Goal: Information Seeking & Learning: Check status

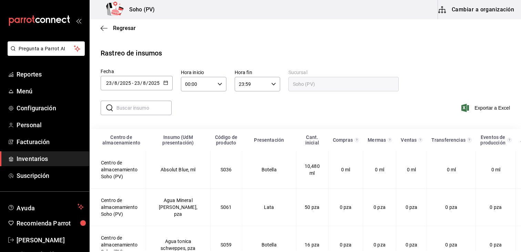
scroll to position [4502, 52]
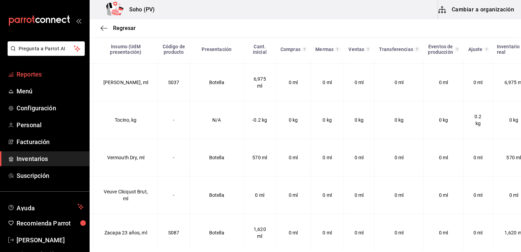
click at [37, 75] on span "Reportes" at bounding box center [50, 74] width 67 height 9
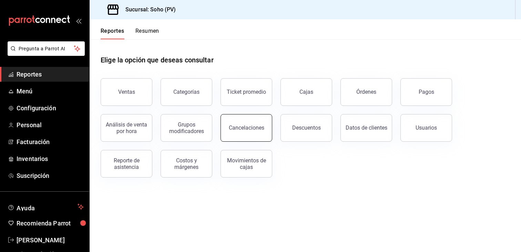
click at [252, 132] on button "Cancelaciones" at bounding box center [246, 128] width 52 height 28
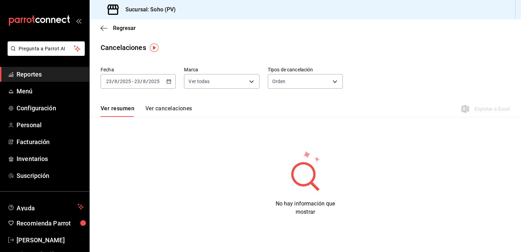
click at [166, 80] on icon "button" at bounding box center [168, 81] width 5 height 5
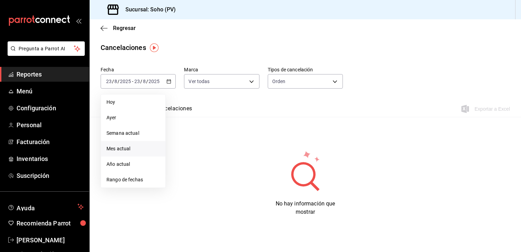
click at [120, 150] on span "Mes actual" at bounding box center [132, 148] width 53 height 7
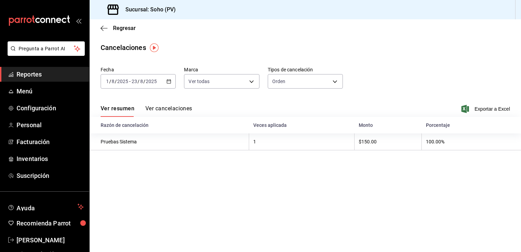
click at [187, 106] on button "Ver cancelaciones" at bounding box center [168, 111] width 47 height 12
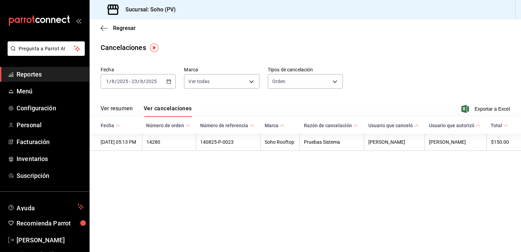
click at [124, 107] on button "Ver resumen" at bounding box center [117, 111] width 32 height 12
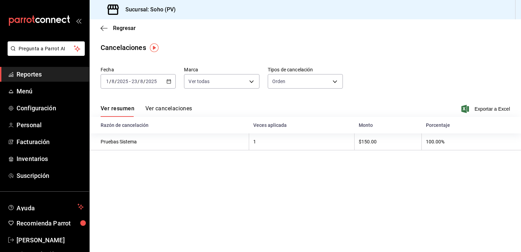
click at [46, 73] on span "Reportes" at bounding box center [50, 74] width 67 height 9
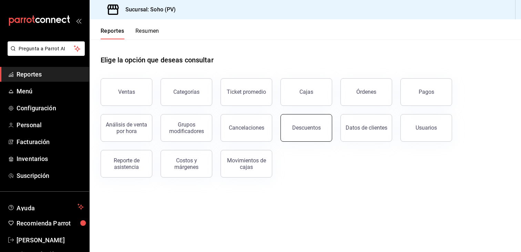
click at [314, 129] on div "Descuentos" at bounding box center [306, 127] width 29 height 7
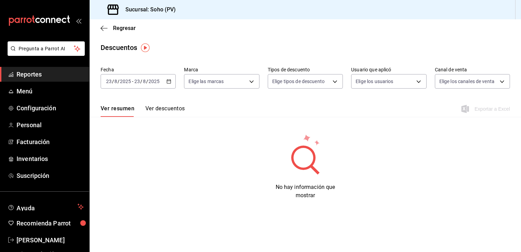
click at [167, 80] on icon "button" at bounding box center [168, 81] width 5 height 5
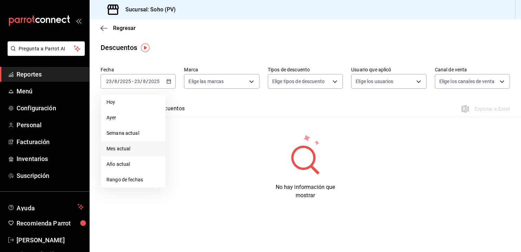
click at [122, 149] on span "Mes actual" at bounding box center [132, 148] width 53 height 7
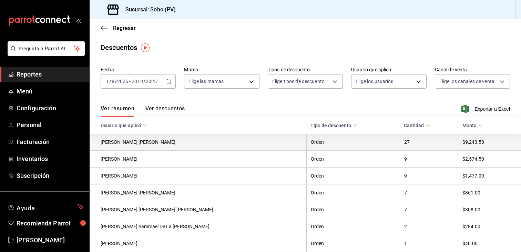
click at [399, 143] on th "27" at bounding box center [428, 142] width 58 height 17
click at [136, 143] on th "[PERSON_NAME] [PERSON_NAME]" at bounding box center [198, 142] width 217 height 17
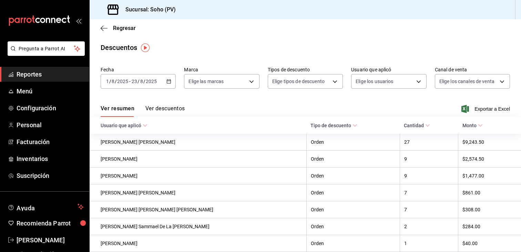
click at [165, 109] on button "Ver descuentos" at bounding box center [164, 111] width 39 height 12
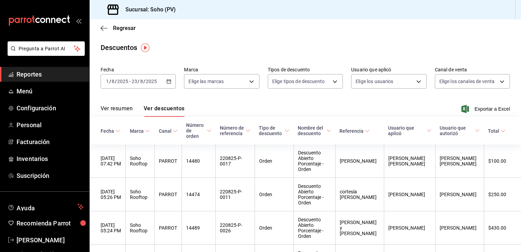
click at [319, 108] on div "Ver resumen Ver descuentos Exportar a Excel" at bounding box center [305, 107] width 431 height 20
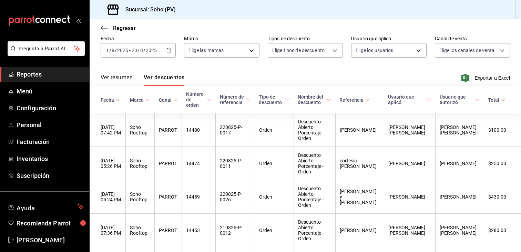
scroll to position [65, 0]
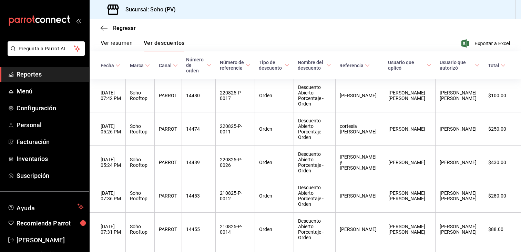
click at [121, 42] on button "Ver resumen" at bounding box center [117, 46] width 32 height 12
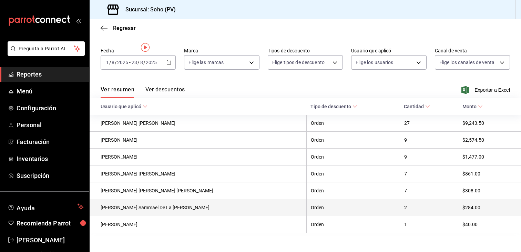
scroll to position [29, 0]
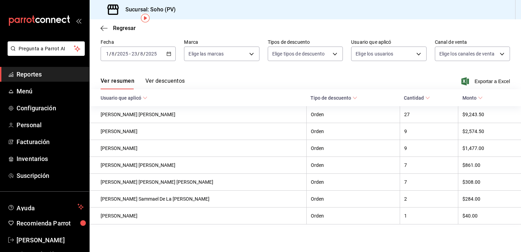
click at [144, 97] on \(Stroke\) at bounding box center [145, 98] width 4 height 2
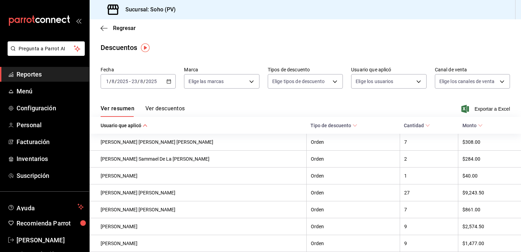
click at [163, 107] on button "Ver descuentos" at bounding box center [164, 111] width 39 height 12
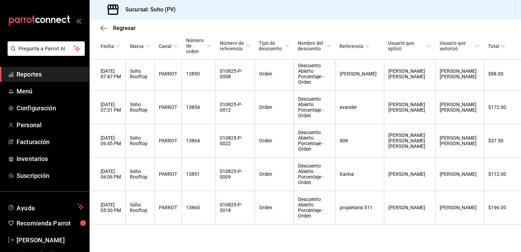
scroll to position [2019, 0]
